Goal: Task Accomplishment & Management: Manage account settings

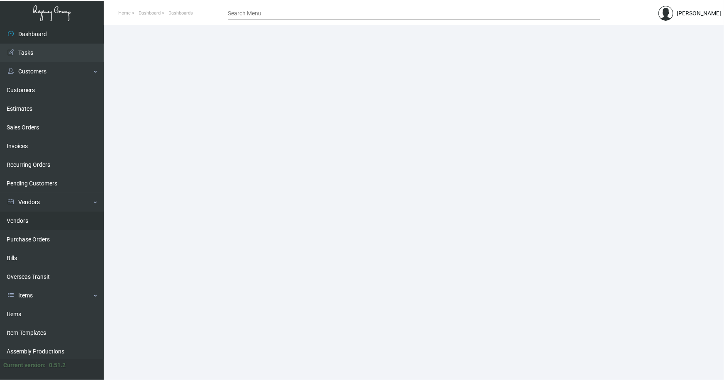
drag, startPoint x: 18, startPoint y: 312, endPoint x: 81, endPoint y: 222, distance: 110.5
click at [18, 312] on link "Items" at bounding box center [52, 314] width 104 height 19
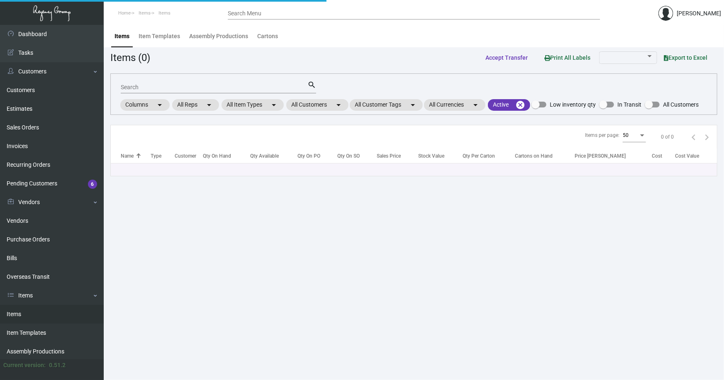
click at [207, 88] on input "Search" at bounding box center [214, 87] width 187 height 7
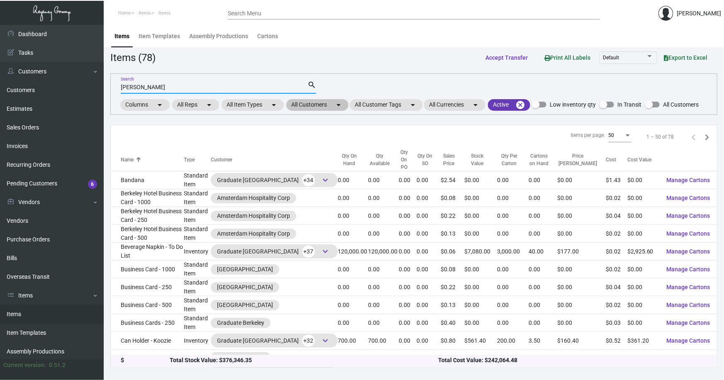
type input "[PERSON_NAME]"
click at [311, 105] on mat-chip "All Customers arrow_drop_down" at bounding box center [317, 105] width 62 height 12
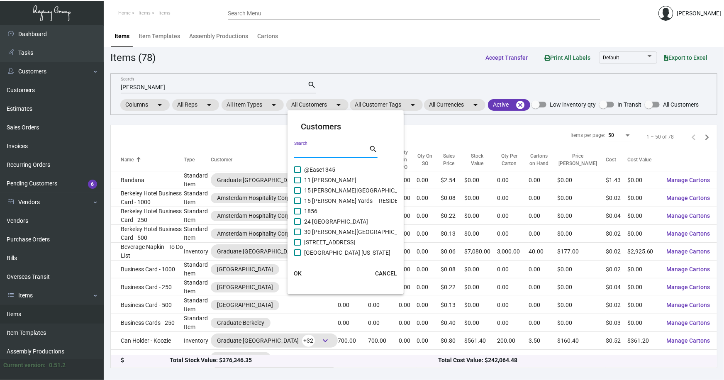
click at [321, 153] on input "Search" at bounding box center [331, 152] width 75 height 7
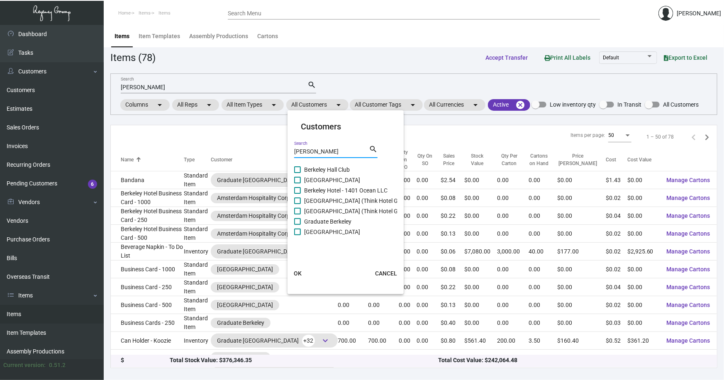
type input "[PERSON_NAME]"
click at [332, 179] on span "[GEOGRAPHIC_DATA]" at bounding box center [332, 180] width 56 height 10
click at [297, 183] on input "[GEOGRAPHIC_DATA]" at bounding box center [297, 183] width 0 height 0
checkbox input "true"
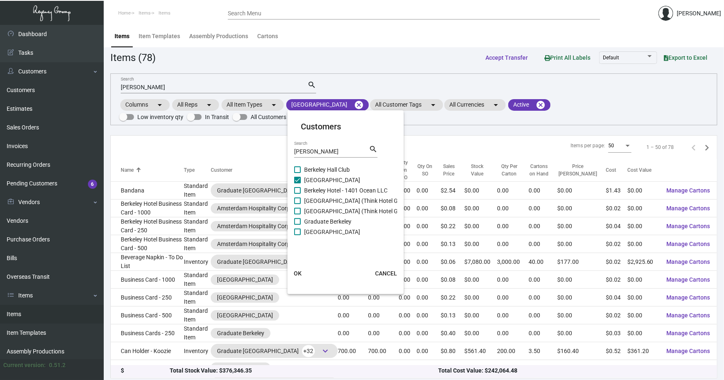
click at [297, 273] on span "OK" at bounding box center [298, 273] width 8 height 7
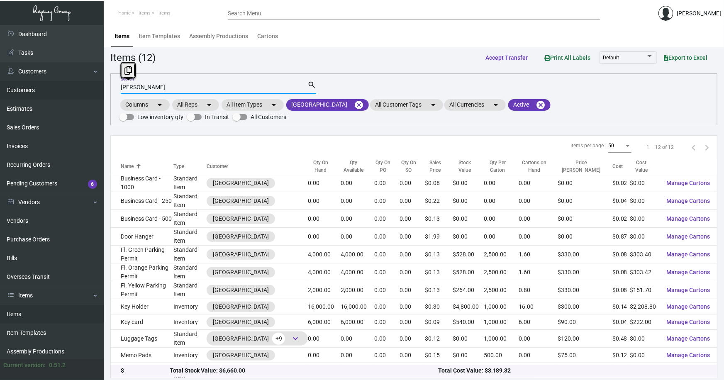
drag, startPoint x: 92, startPoint y: 86, endPoint x: 68, endPoint y: 86, distance: 23.6
click at [68, 86] on div "Dashboard Dashboard Tasks Customers Customers Estimates Sales Orders Invoices R…" at bounding box center [362, 204] width 724 height 358
type input "key"
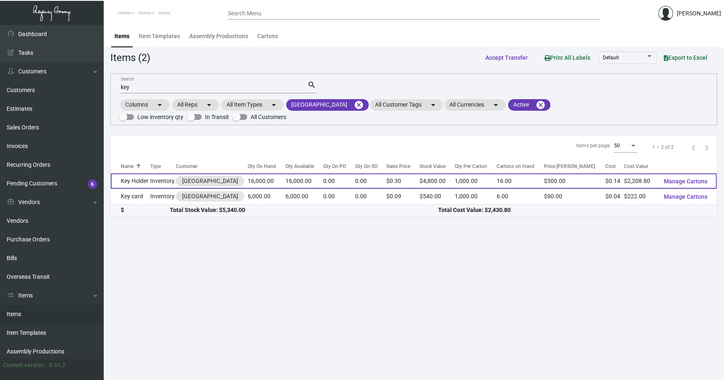
click at [136, 173] on td "Key Holder" at bounding box center [131, 180] width 40 height 15
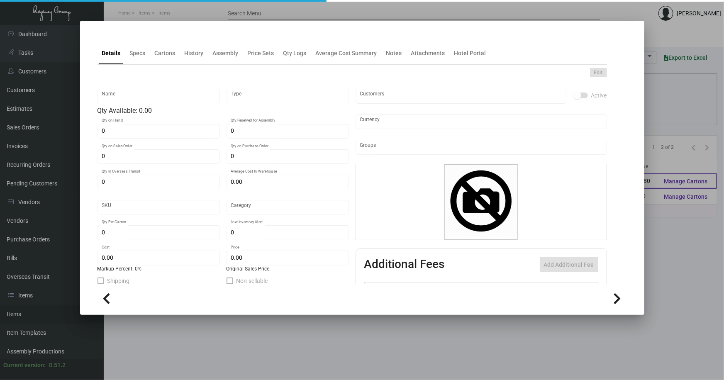
type input "Key Holder"
type input "Inventory"
type input "16,000"
type input "$ 0.12582"
type input "735"
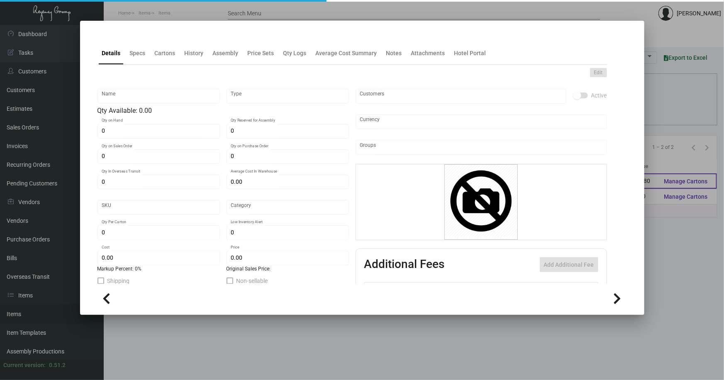
type input "Standard"
type input "1,000"
type input "3,000"
type input "$ 0.13805"
type input "$ 0.30"
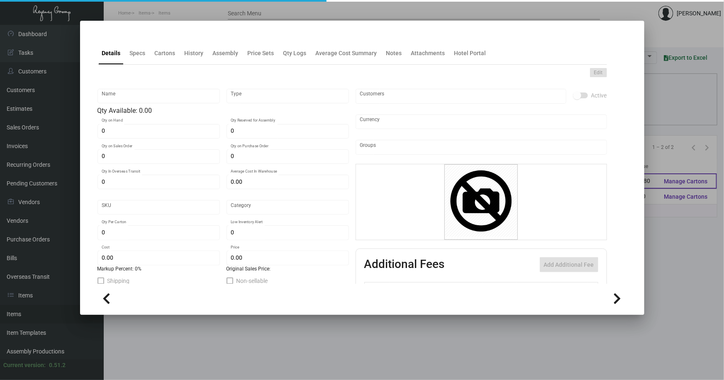
type textarea "2.5 x 3.75 printing 2/0 custom cut pockets. #100 bright white dull coated cover…"
checkbox input "true"
type input "United States Dollar $"
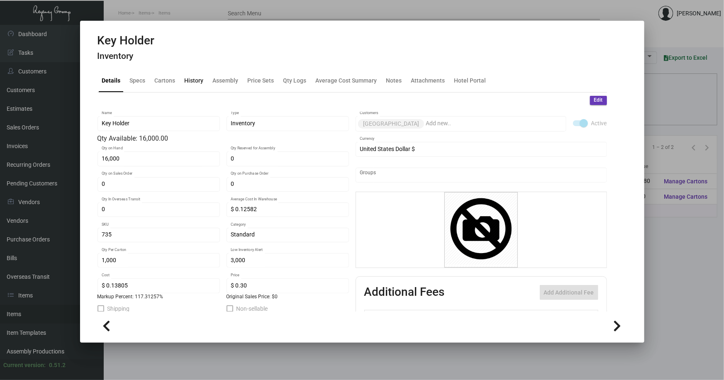
click at [192, 81] on div "History" at bounding box center [194, 80] width 19 height 9
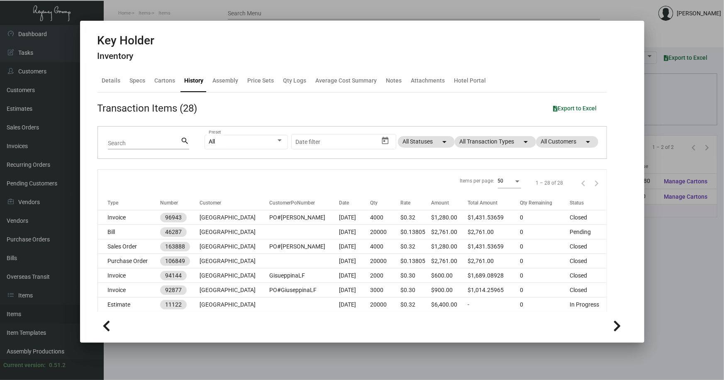
click at [653, 229] on div at bounding box center [362, 190] width 724 height 380
